Goal: Task Accomplishment & Management: Manage account settings

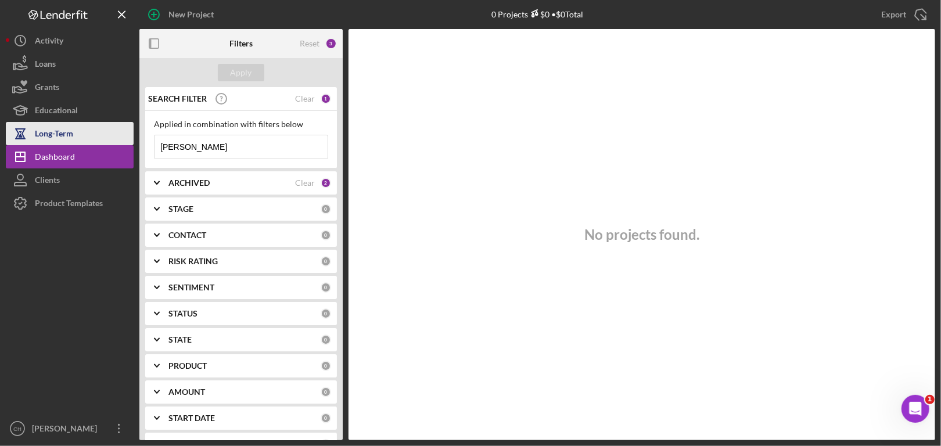
drag, startPoint x: 0, startPoint y: 0, endPoint x: 82, endPoint y: 139, distance: 161.7
click at [83, 139] on div "New Project 0 Projects $0 • $0 Total Export Icon/Export Filters Reset 3 Apply S…" at bounding box center [471, 220] width 930 height 440
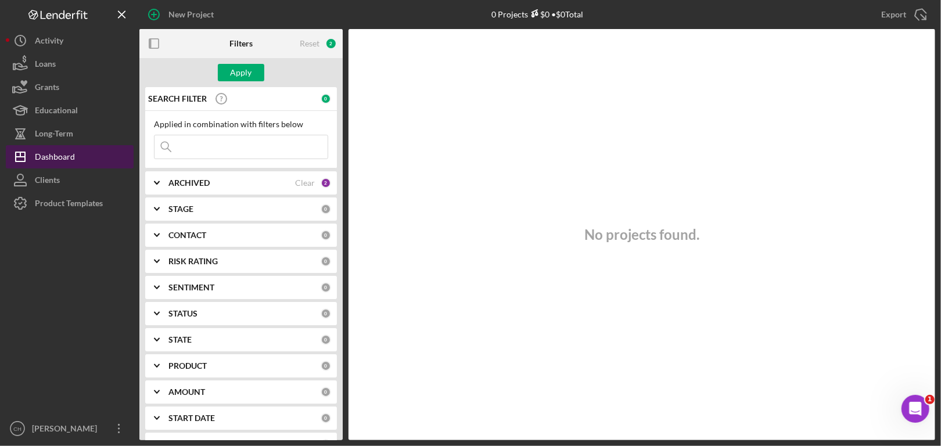
click at [58, 163] on div "Dashboard" at bounding box center [55, 158] width 40 height 26
click at [55, 156] on div "Dashboard" at bounding box center [55, 158] width 40 height 26
click at [50, 155] on div "Dashboard" at bounding box center [55, 158] width 40 height 26
click at [49, 154] on div "Dashboard" at bounding box center [55, 158] width 40 height 26
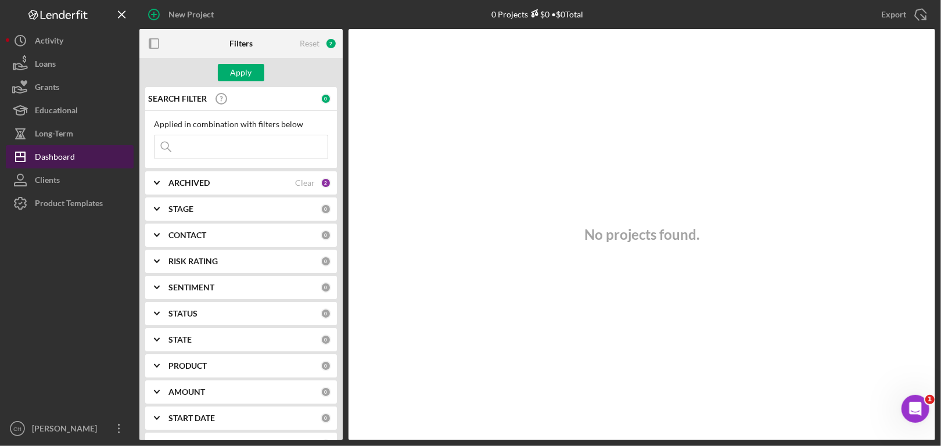
click at [49, 154] on div "Dashboard" at bounding box center [55, 158] width 40 height 26
click at [49, 156] on div "Dashboard" at bounding box center [55, 158] width 40 height 26
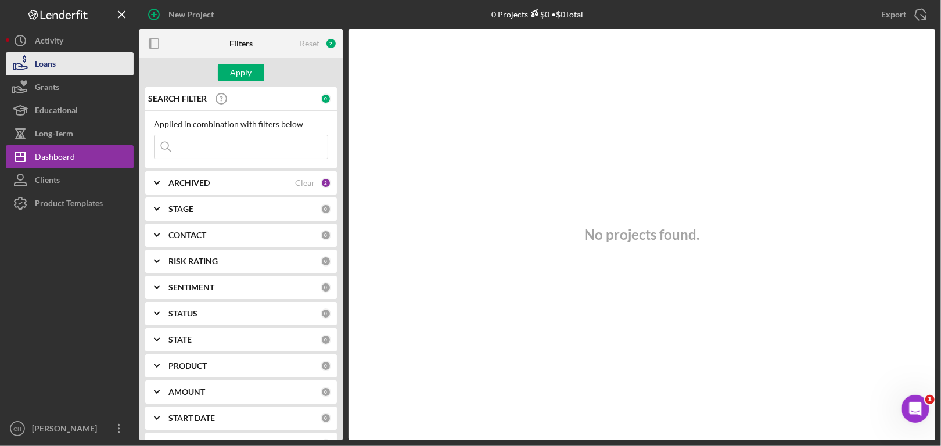
click at [48, 63] on div "Loans" at bounding box center [45, 65] width 21 height 26
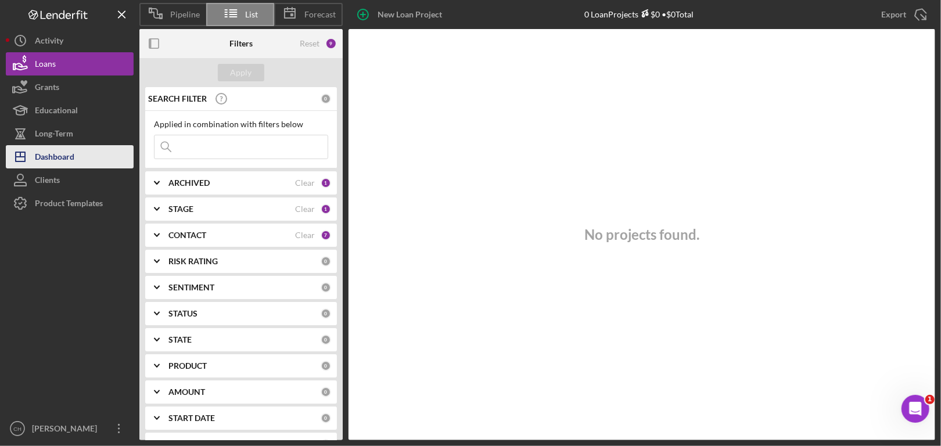
click at [42, 155] on div "Dashboard" at bounding box center [55, 158] width 40 height 26
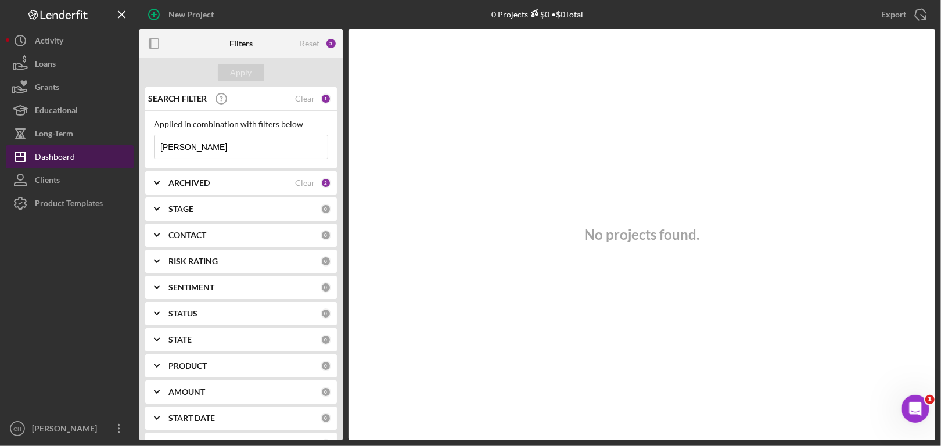
click at [42, 155] on div "Dashboard" at bounding box center [55, 158] width 40 height 26
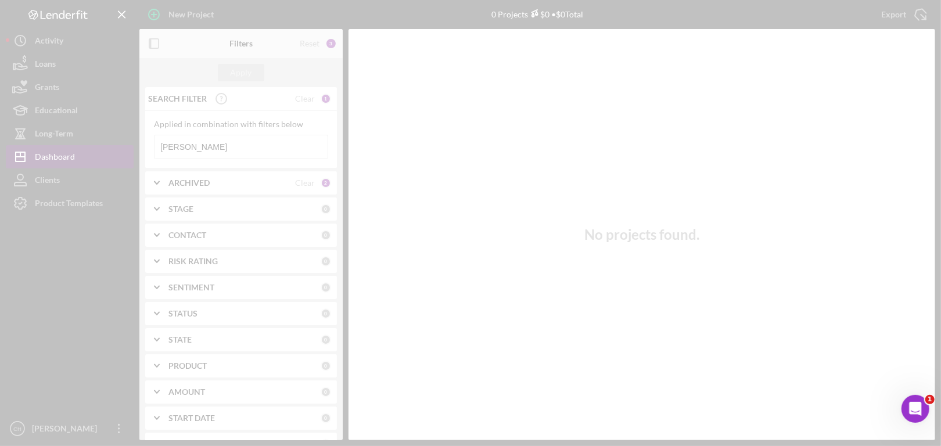
click at [42, 155] on div at bounding box center [470, 223] width 941 height 446
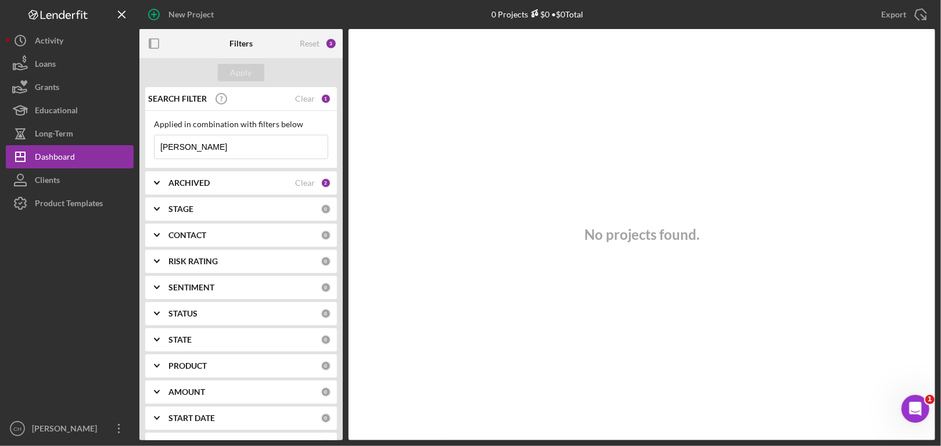
click at [305, 99] on div "Clear" at bounding box center [305, 98] width 20 height 9
click at [245, 72] on div "Apply" at bounding box center [241, 72] width 21 height 17
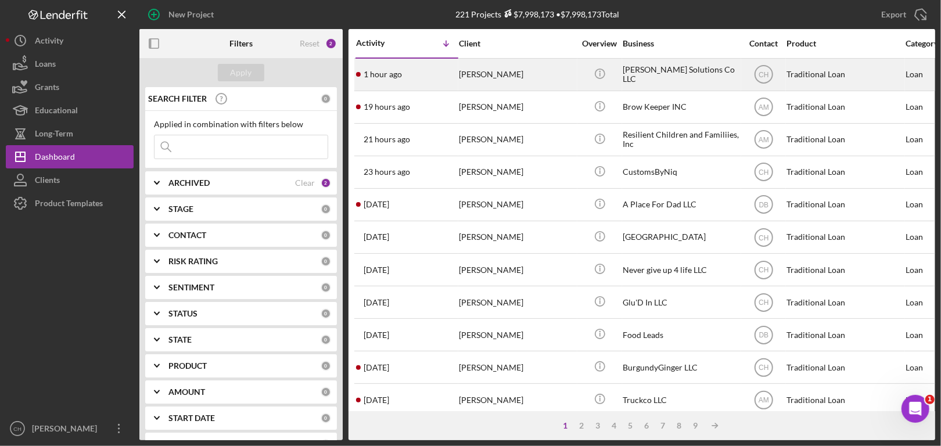
click at [564, 74] on div "[PERSON_NAME]" at bounding box center [517, 74] width 116 height 31
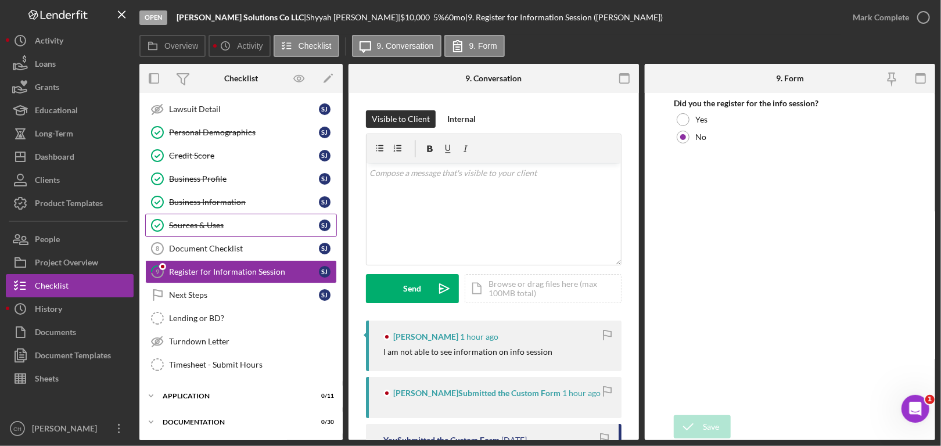
scroll to position [121, 0]
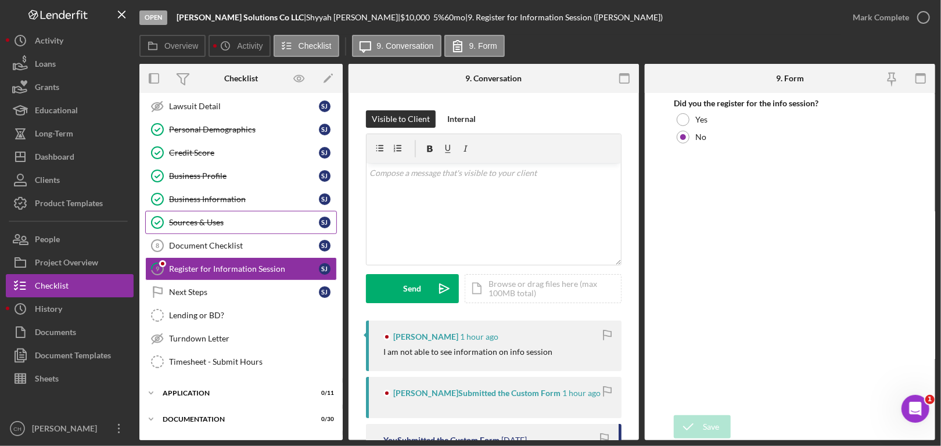
click at [243, 214] on link "Sources & Uses Sources & Uses [PERSON_NAME]" at bounding box center [241, 222] width 192 height 23
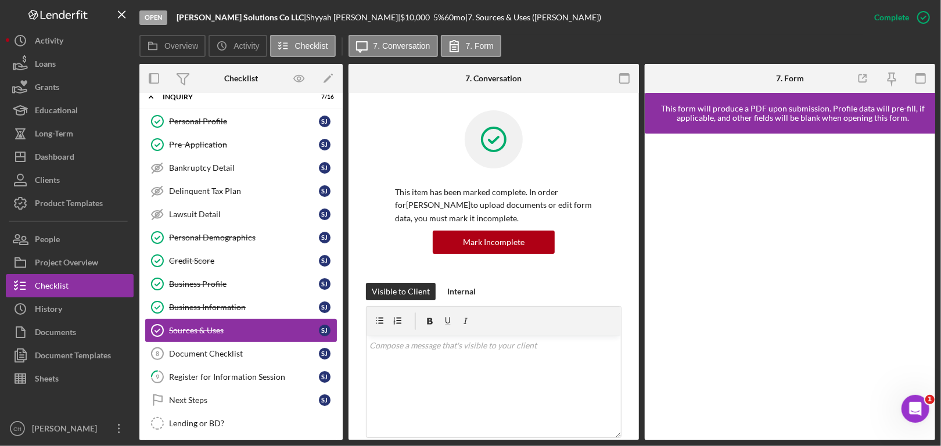
scroll to position [5, 0]
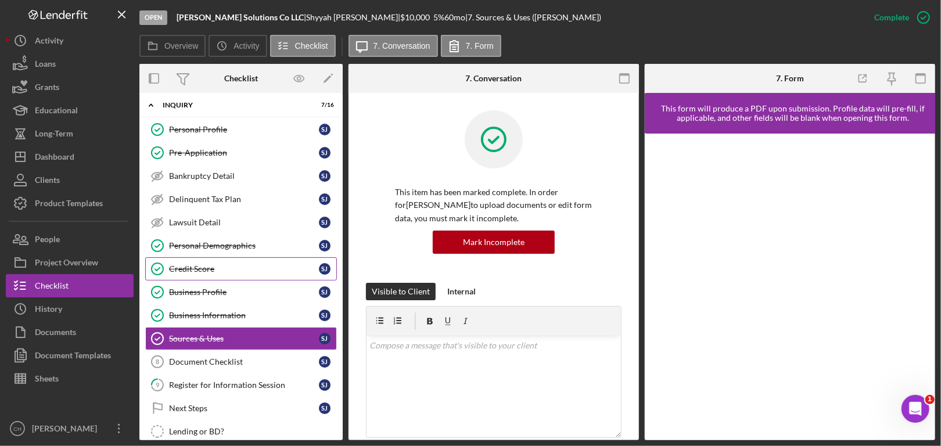
click at [221, 259] on link "Credit Score Credit Score [PERSON_NAME]" at bounding box center [241, 268] width 192 height 23
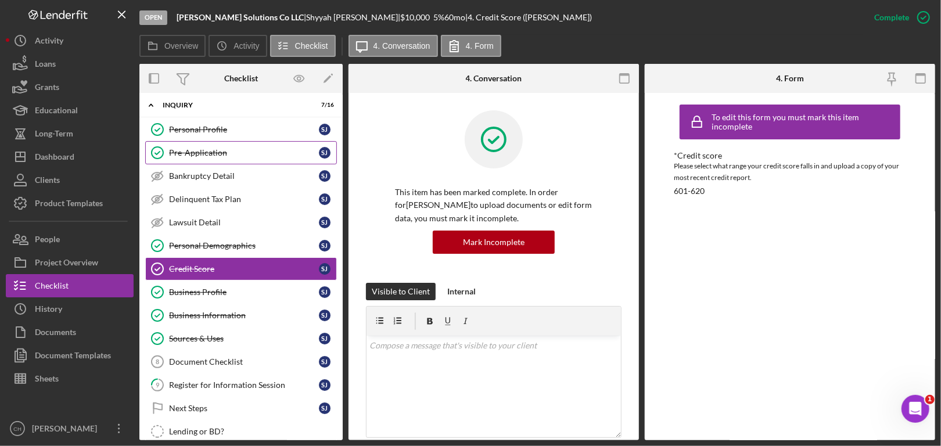
click at [229, 150] on div "Pre-Application" at bounding box center [244, 152] width 150 height 9
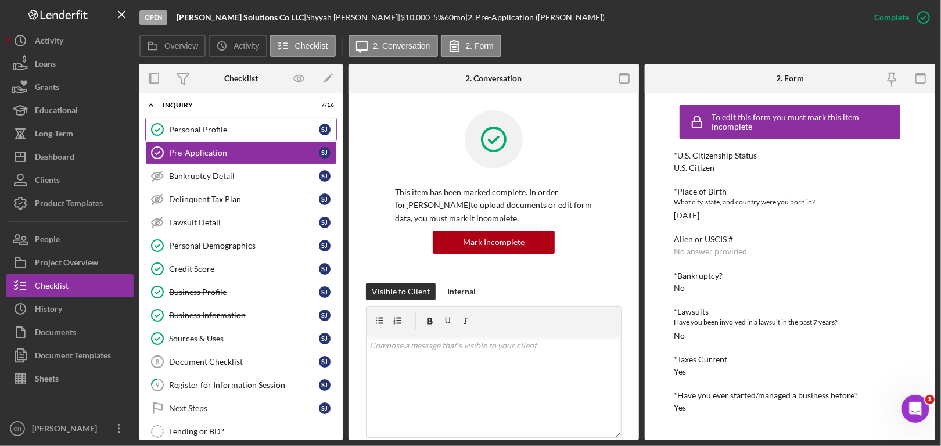
click at [217, 125] on div "Personal Profile" at bounding box center [244, 129] width 150 height 9
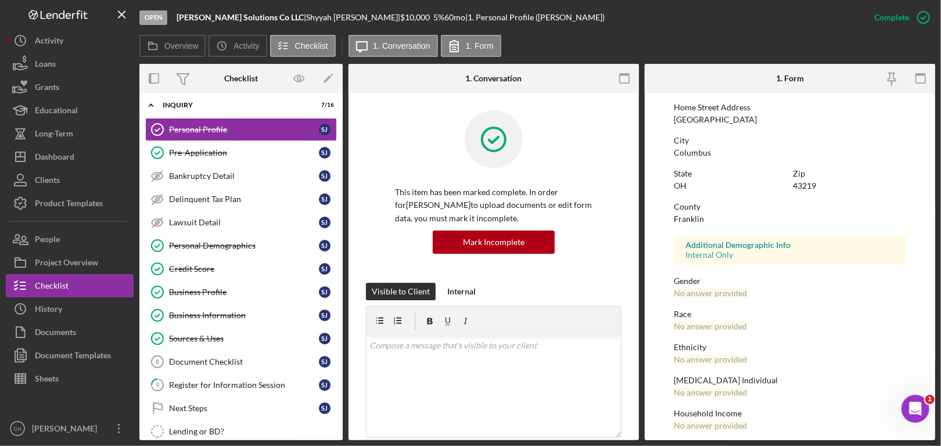
scroll to position [195, 0]
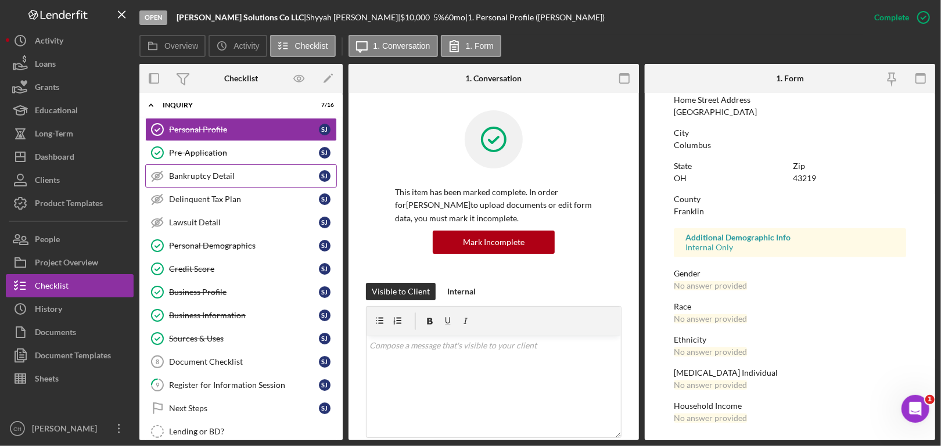
click at [220, 174] on div "Bankruptcy Detail" at bounding box center [244, 175] width 150 height 9
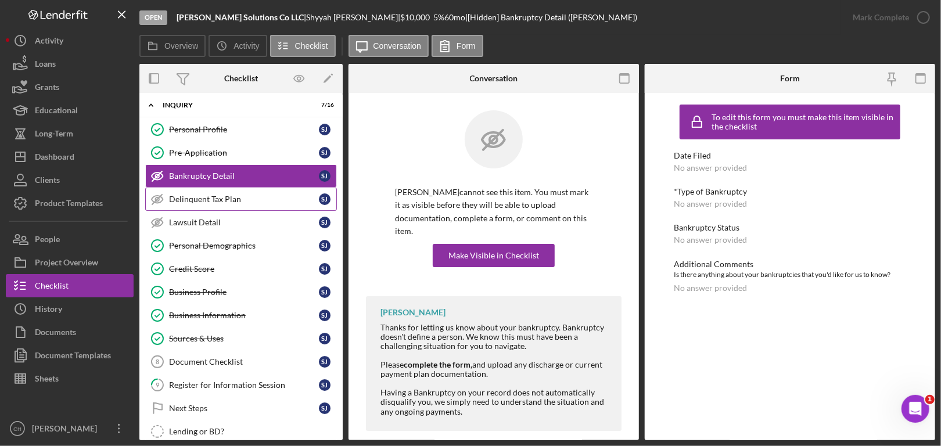
click at [218, 202] on div "Delinquent Tax Plan" at bounding box center [244, 199] width 150 height 9
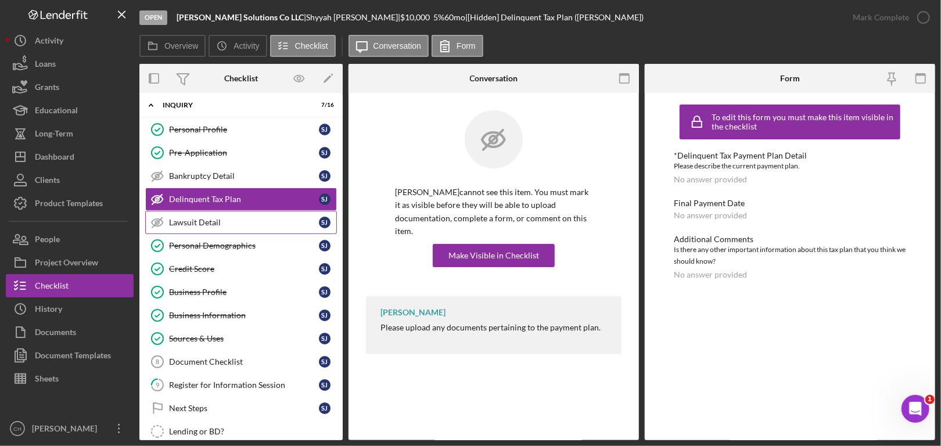
click at [211, 223] on div "Lawsuit Detail" at bounding box center [244, 222] width 150 height 9
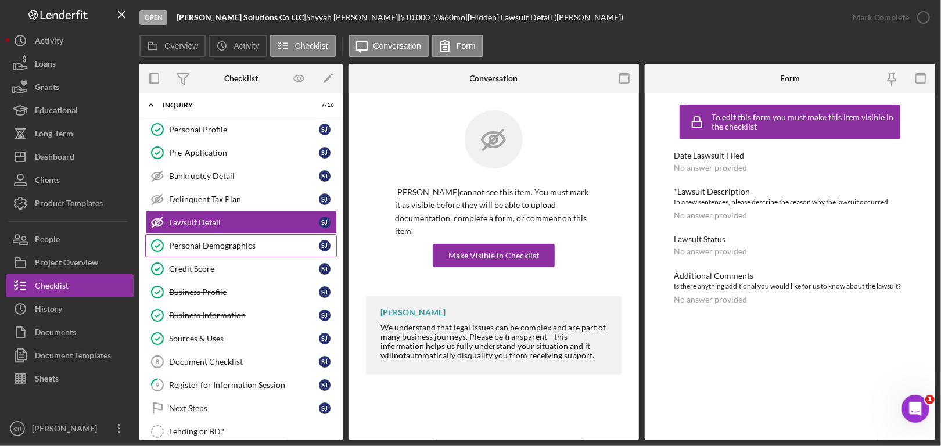
click at [209, 250] on link "Personal Demographics Personal Demographics [PERSON_NAME]" at bounding box center [241, 245] width 192 height 23
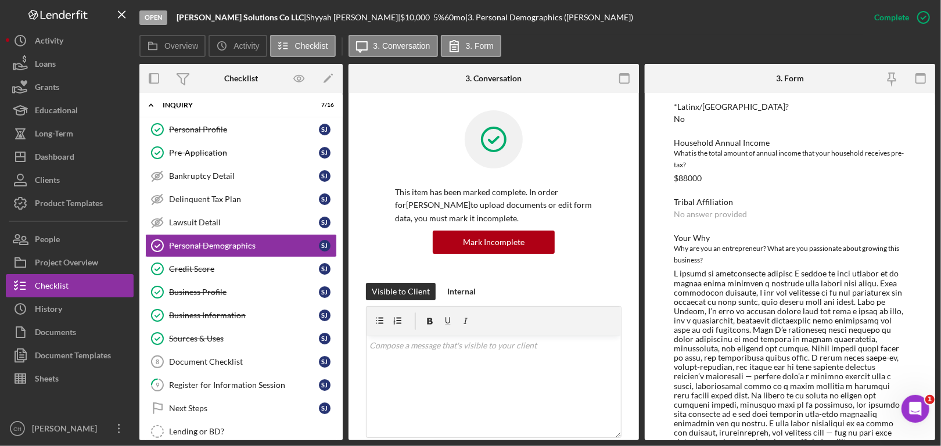
scroll to position [343, 0]
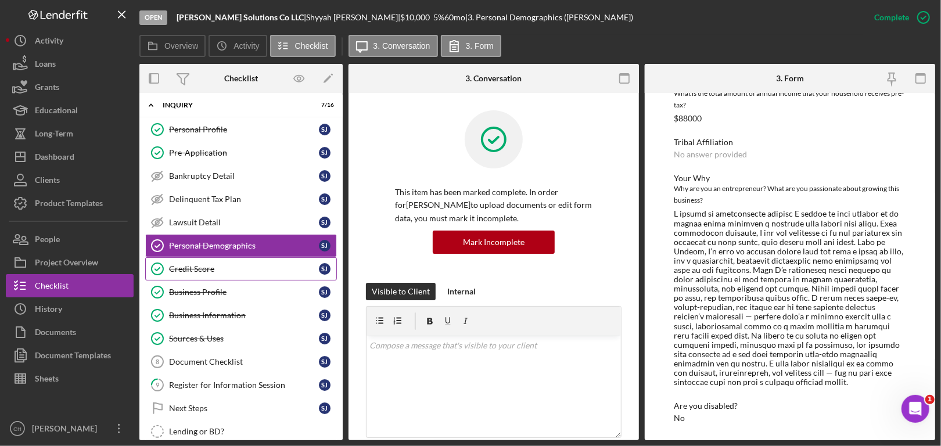
click at [206, 265] on div "Credit Score" at bounding box center [244, 268] width 150 height 9
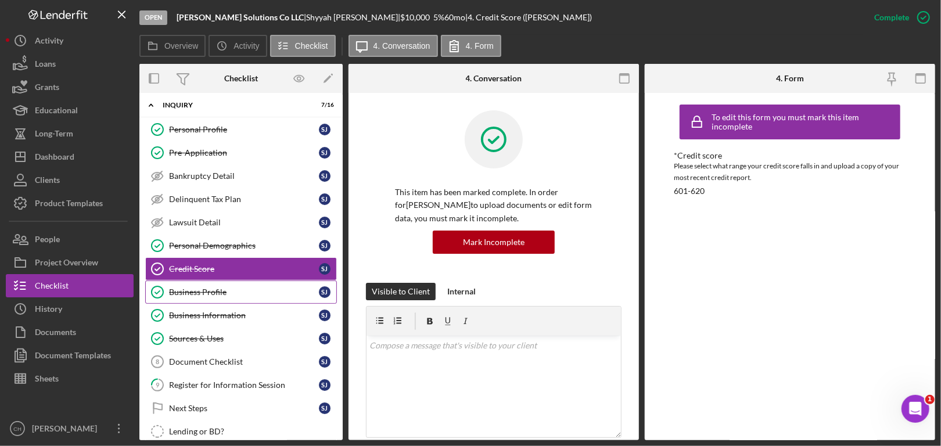
click at [205, 289] on div "Business Profile" at bounding box center [244, 292] width 150 height 9
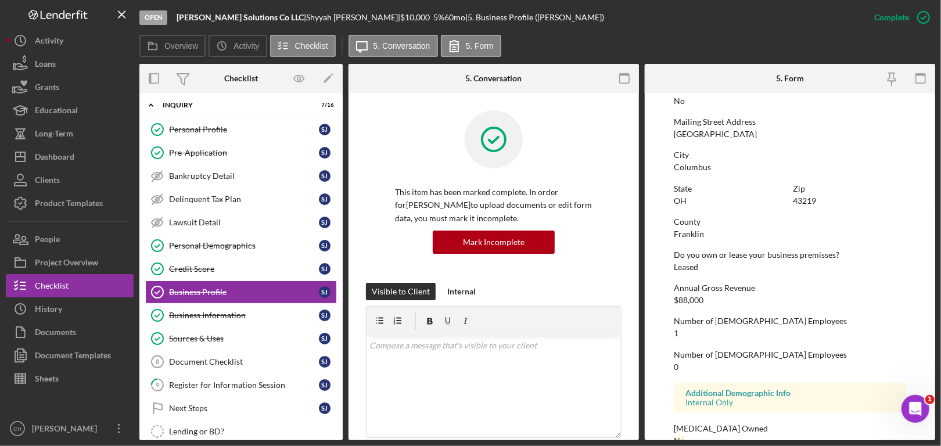
scroll to position [661, 0]
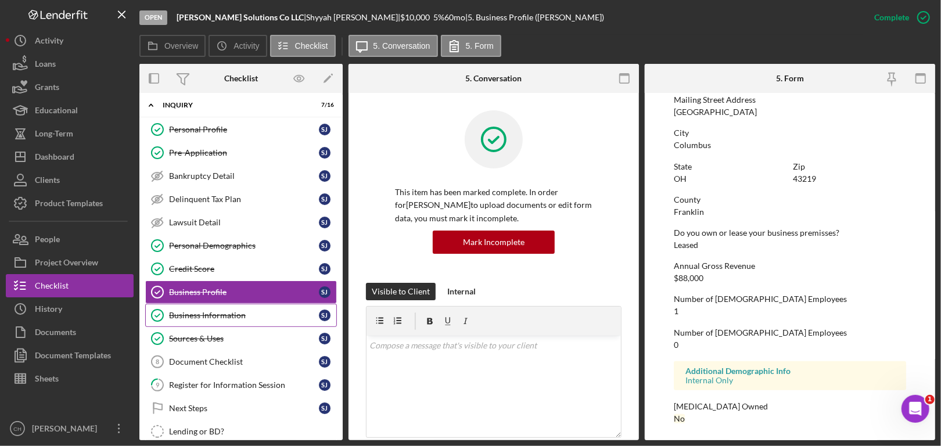
click at [178, 314] on div "Business Information" at bounding box center [244, 315] width 150 height 9
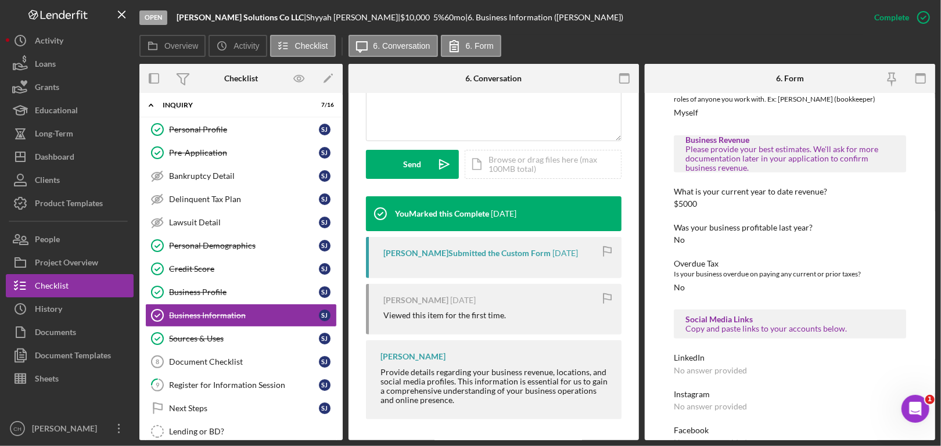
scroll to position [299, 0]
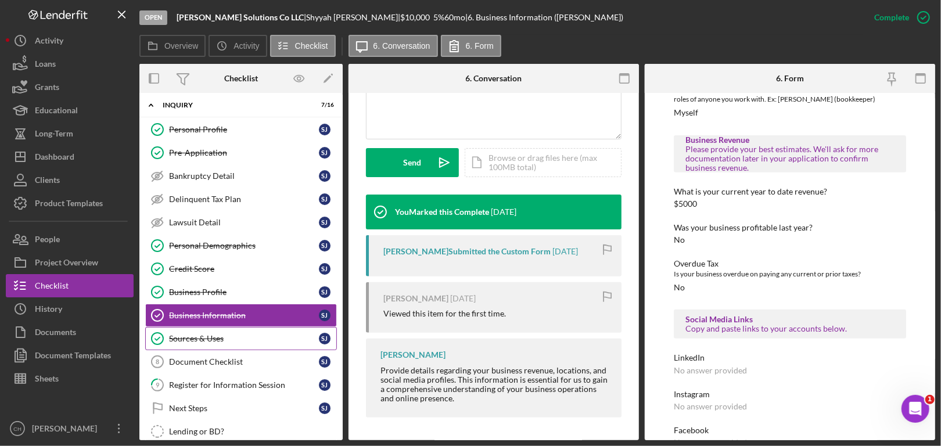
click at [222, 336] on div "Sources & Uses" at bounding box center [244, 338] width 150 height 9
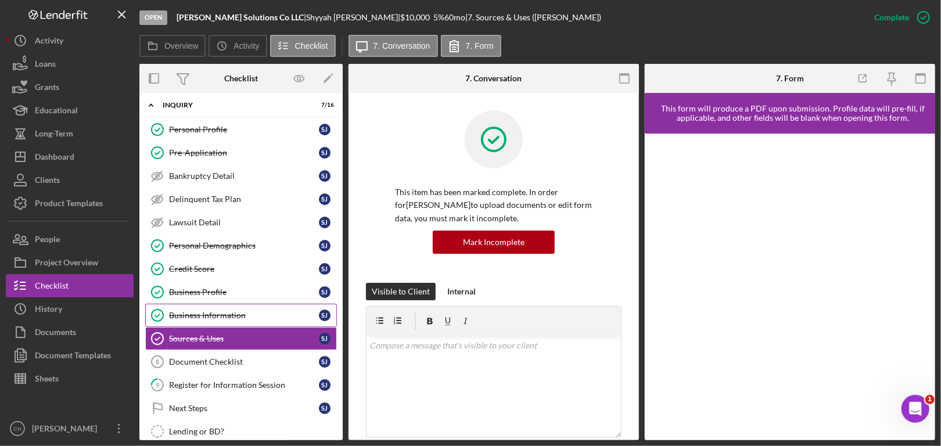
click at [235, 304] on link "Business Information Business Information [PERSON_NAME]" at bounding box center [241, 315] width 192 height 23
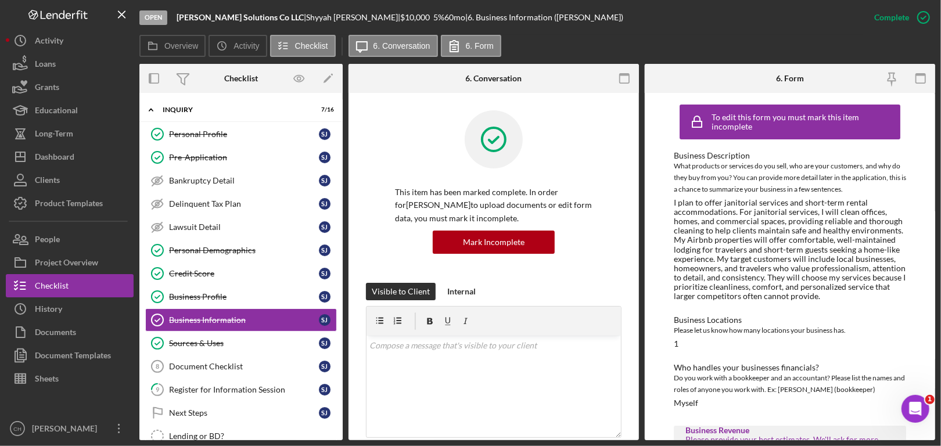
scroll to position [232, 0]
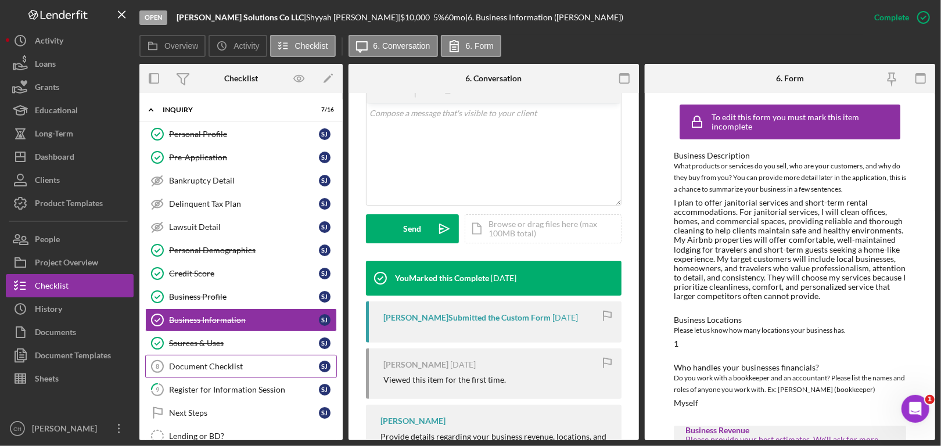
click at [212, 362] on div "Document Checklist" at bounding box center [244, 366] width 150 height 9
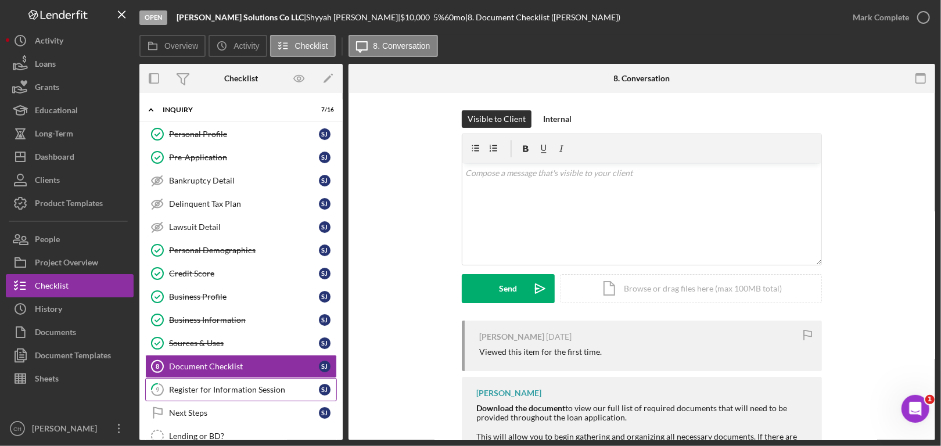
click at [213, 381] on link "9 Register for Information Session [PERSON_NAME]" at bounding box center [241, 389] width 192 height 23
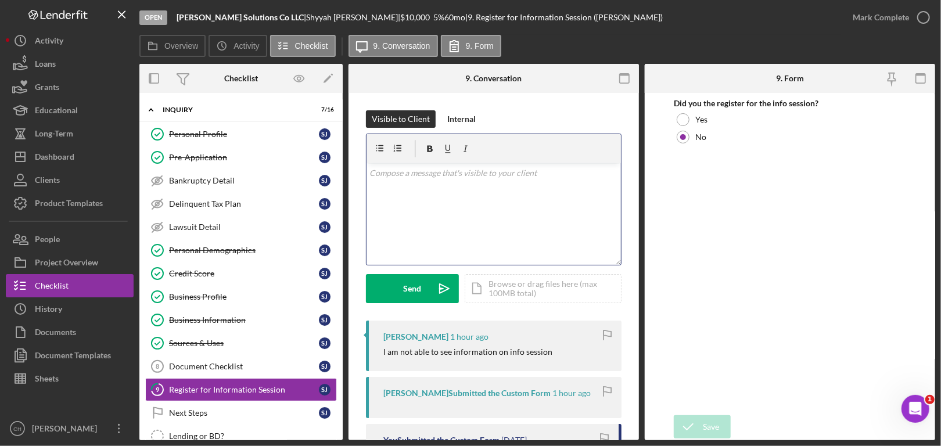
click at [446, 197] on div "v Color teal Color pink Remove color Add row above Add row below Add column bef…" at bounding box center [494, 214] width 254 height 102
click at [440, 178] on p at bounding box center [494, 173] width 248 height 13
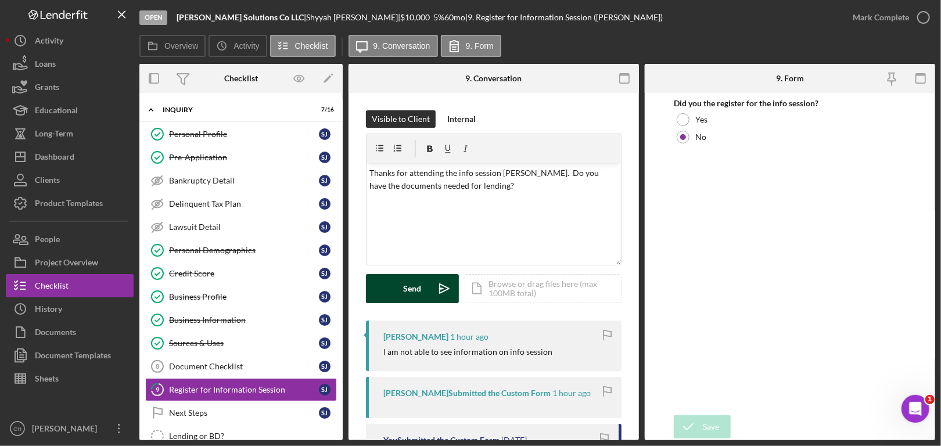
click at [404, 290] on div "Send" at bounding box center [413, 288] width 18 height 29
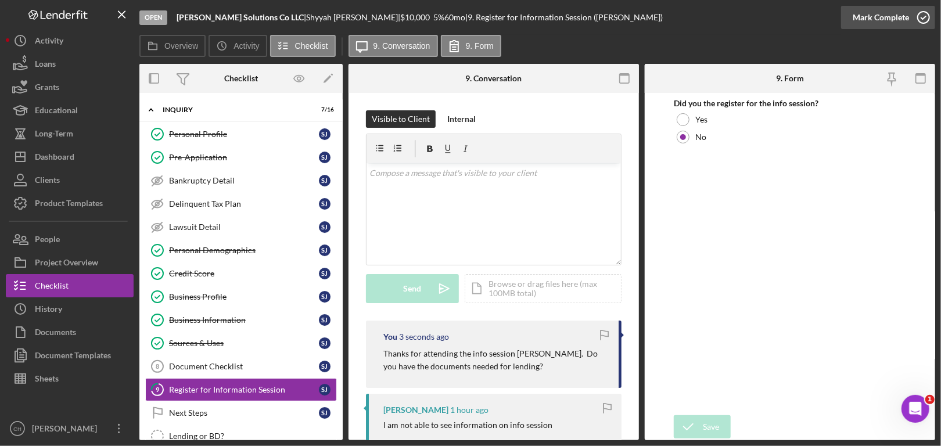
click at [935, 21] on div "Mark Complete" at bounding box center [888, 17] width 94 height 35
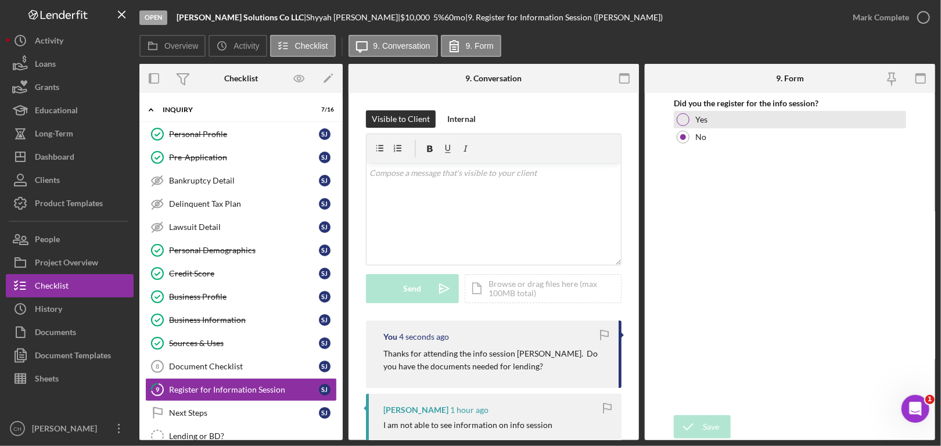
click at [685, 124] on div at bounding box center [683, 119] width 13 height 13
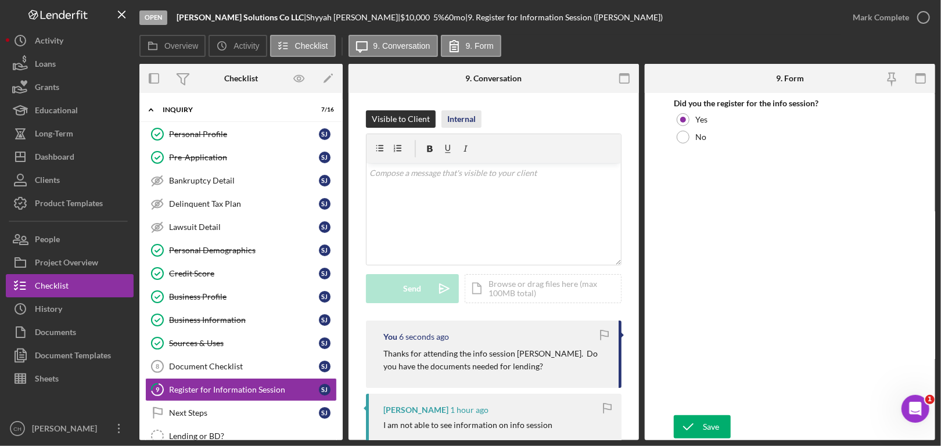
click at [447, 119] on div "Internal" at bounding box center [461, 118] width 28 height 17
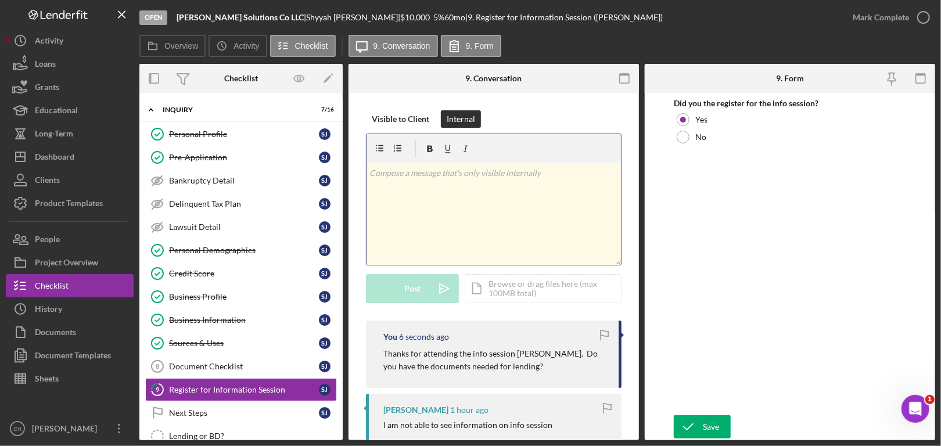
click at [451, 181] on div "v Color teal Color pink Remove color Add row above Add row below Add column bef…" at bounding box center [494, 214] width 254 height 102
click at [409, 292] on div "Post" at bounding box center [412, 288] width 16 height 29
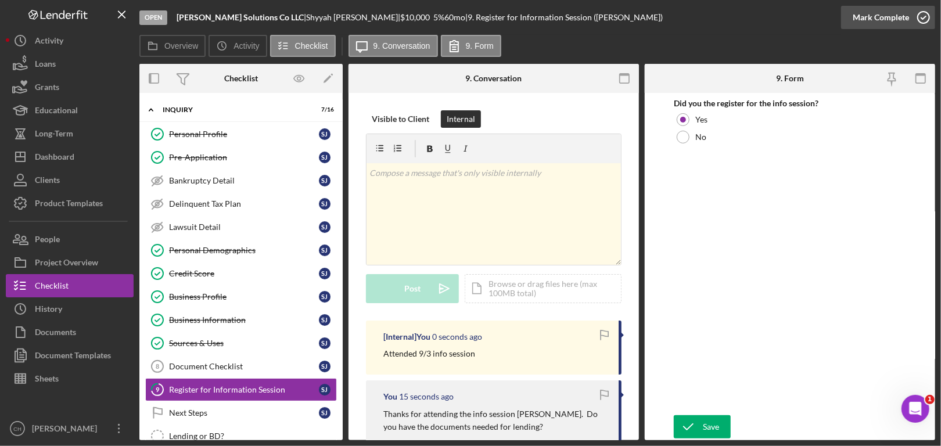
click at [927, 16] on icon "button" at bounding box center [923, 17] width 29 height 29
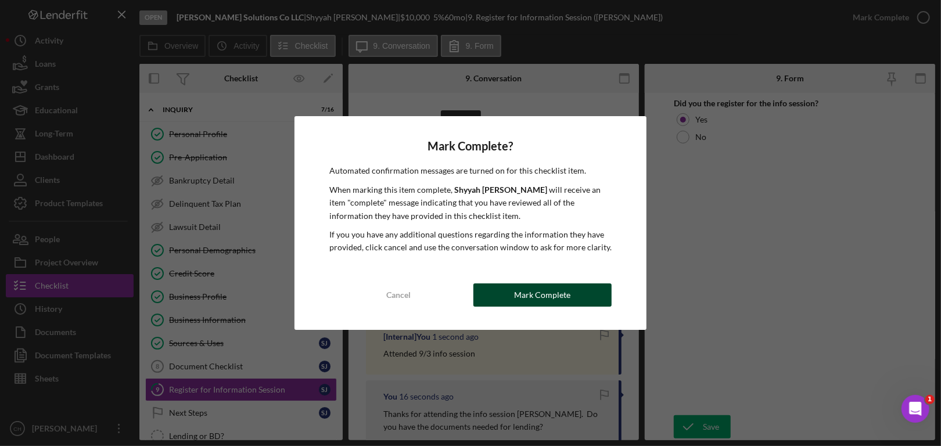
click at [534, 297] on div "Mark Complete" at bounding box center [543, 295] width 56 height 23
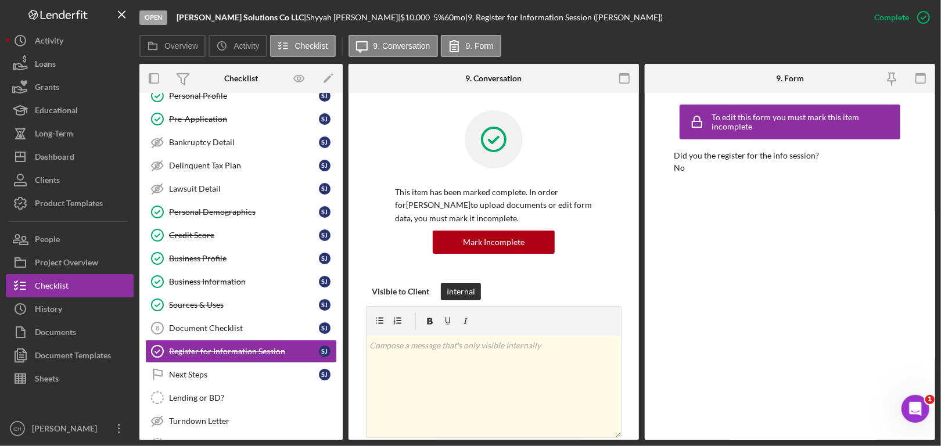
scroll to position [116, 0]
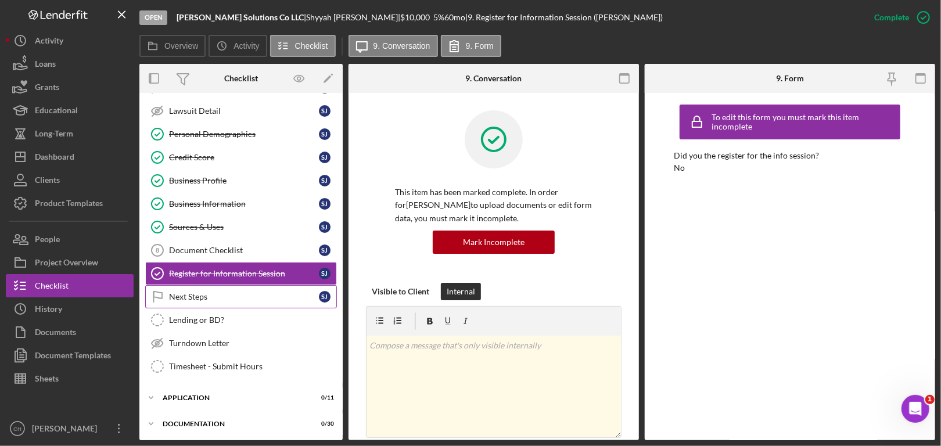
click at [201, 296] on div "Next Steps" at bounding box center [244, 296] width 150 height 9
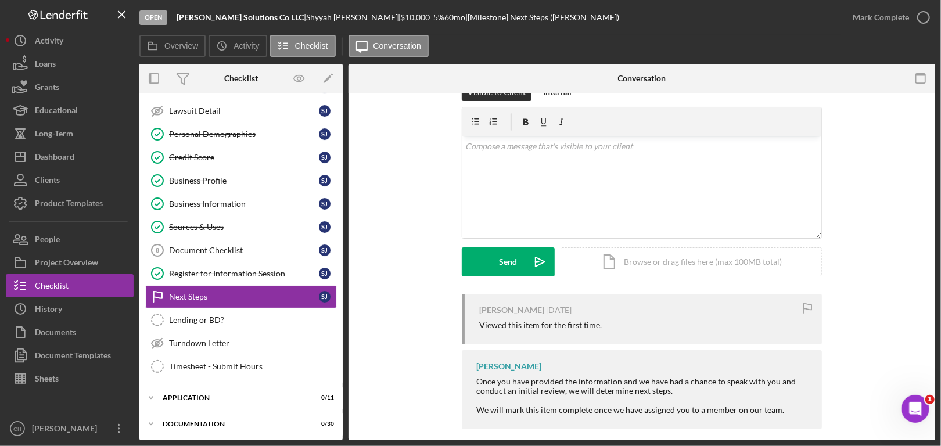
scroll to position [38, 0]
